Goal: Find contact information: Find contact information

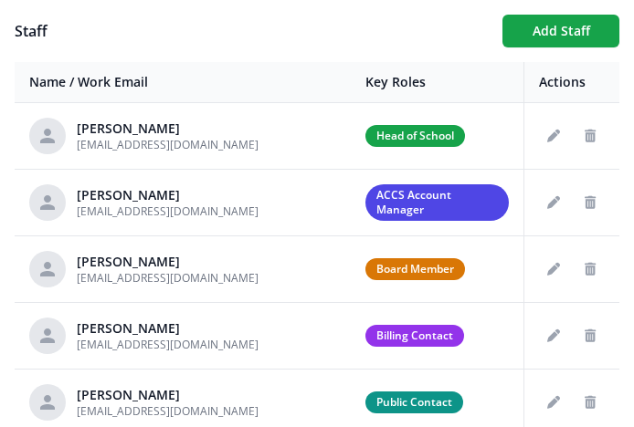
click at [203, 79] on th "Name / Work Email" at bounding box center [183, 82] width 336 height 41
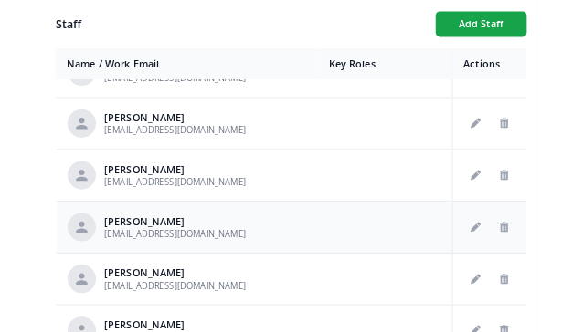
scroll to position [1913, 0]
